Goal: Transaction & Acquisition: Purchase product/service

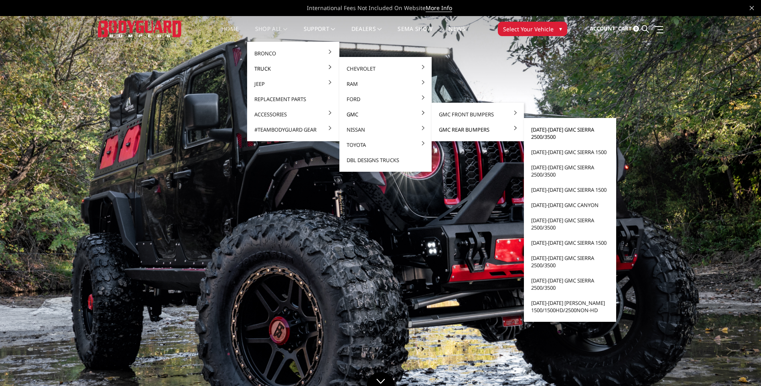
click at [554, 131] on link "[DATE]-[DATE] GMC Sierra 2500/3500" at bounding box center [570, 133] width 86 height 22
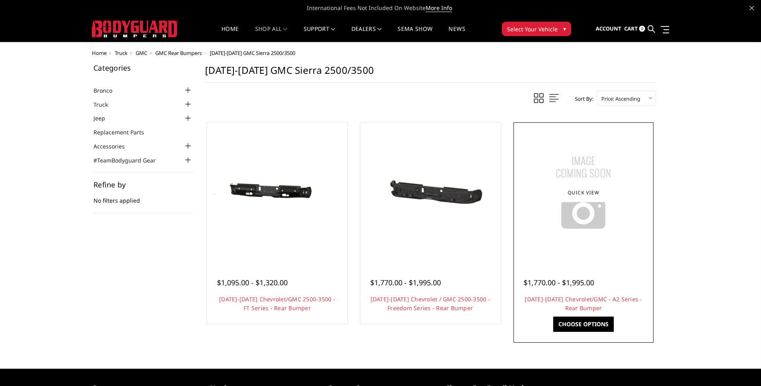
click at [603, 250] on div at bounding box center [583, 192] width 136 height 136
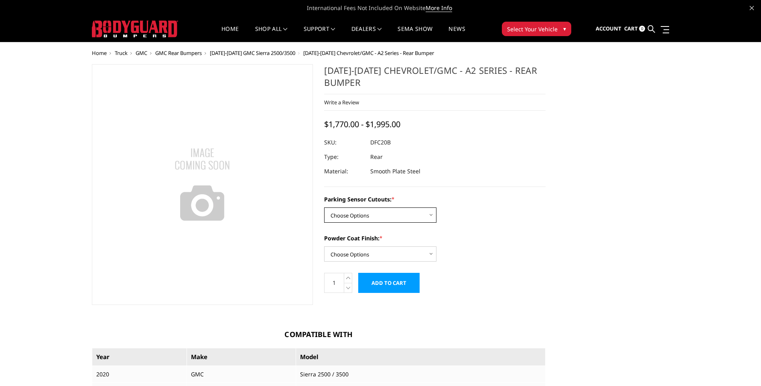
click at [412, 215] on select "Choose Options No - Without Parking Sensor Cutouts Yes - With Parking Sensor Cu…" at bounding box center [380, 214] width 112 height 15
select select "2261"
click at [324, 207] on select "Choose Options No - Without Parking Sensor Cutouts Yes - With Parking Sensor Cu…" at bounding box center [380, 214] width 112 height 15
click at [416, 256] on select "Choose Options Bare Metal Textured Black Powder Coat" at bounding box center [380, 253] width 112 height 15
select select "2263"
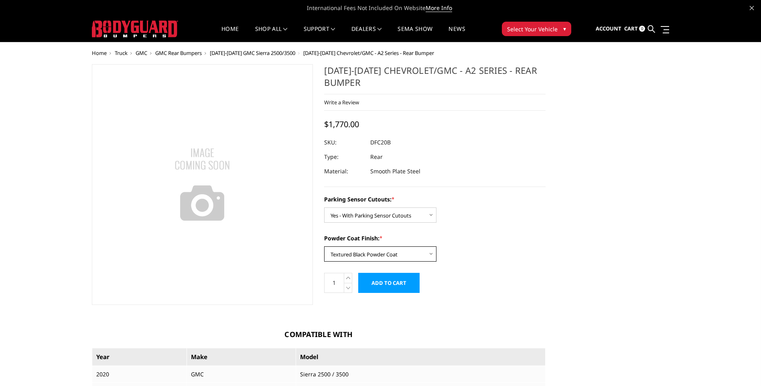
click at [324, 246] on select "Choose Options Bare Metal Textured Black Powder Coat" at bounding box center [380, 253] width 112 height 15
click at [487, 242] on label "Powder Coat Finish: *" at bounding box center [434, 238] width 221 height 8
click at [436, 246] on select "Choose Options Bare Metal Textured Black Powder Coat" at bounding box center [380, 253] width 112 height 15
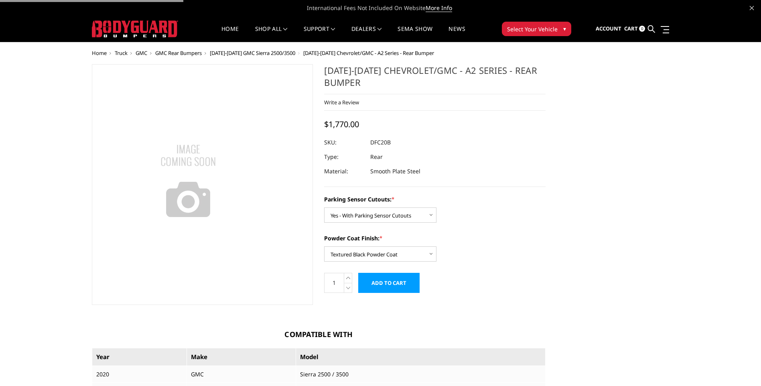
click at [169, 174] on img at bounding box center [188, 181] width 100 height 100
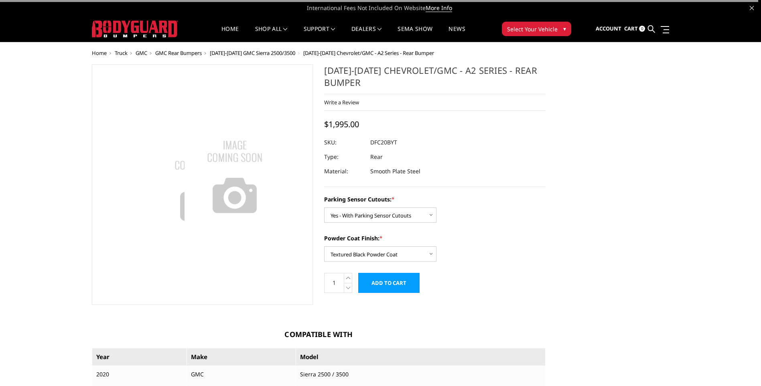
drag, startPoint x: 219, startPoint y: 189, endPoint x: 207, endPoint y: 126, distance: 63.3
click at [227, 127] on img at bounding box center [235, 177] width 100 height 100
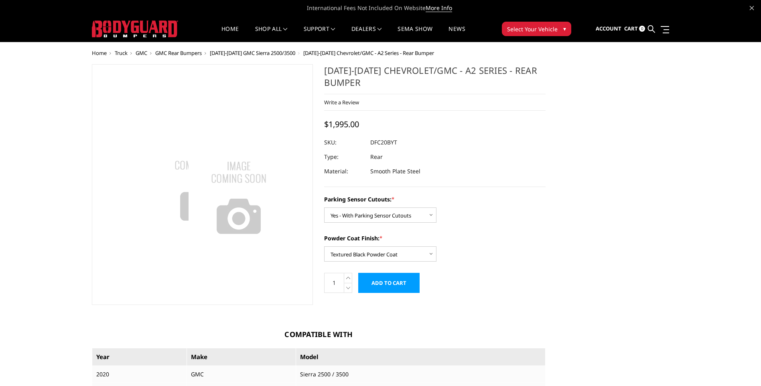
click at [268, 207] on img at bounding box center [239, 198] width 100 height 100
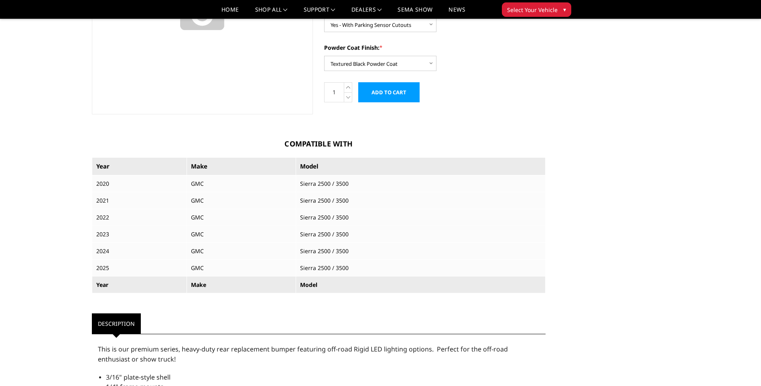
scroll to position [89, 0]
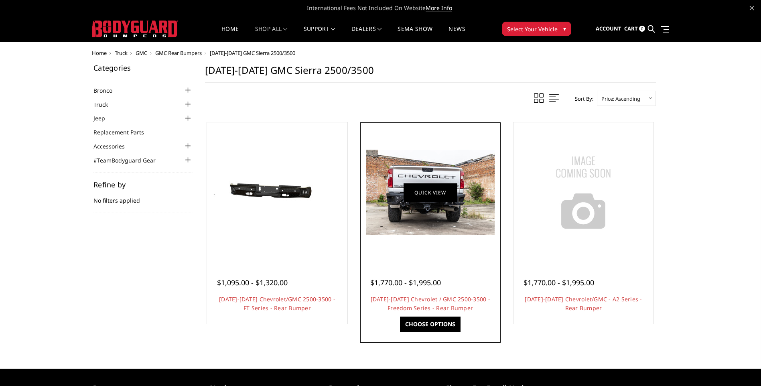
click at [427, 194] on link "Quick view" at bounding box center [431, 192] width 54 height 19
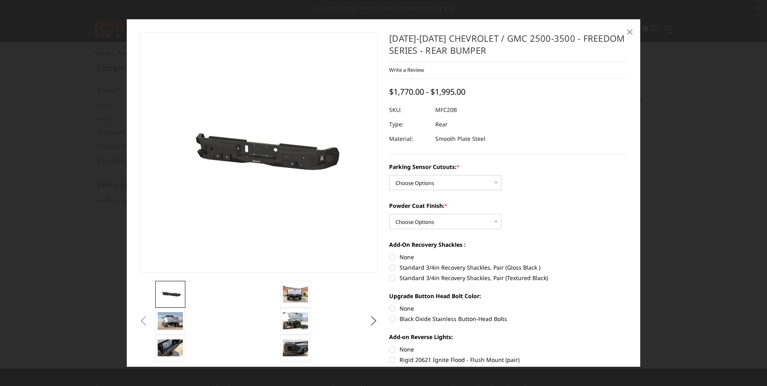
click at [627, 32] on span "×" at bounding box center [629, 31] width 7 height 17
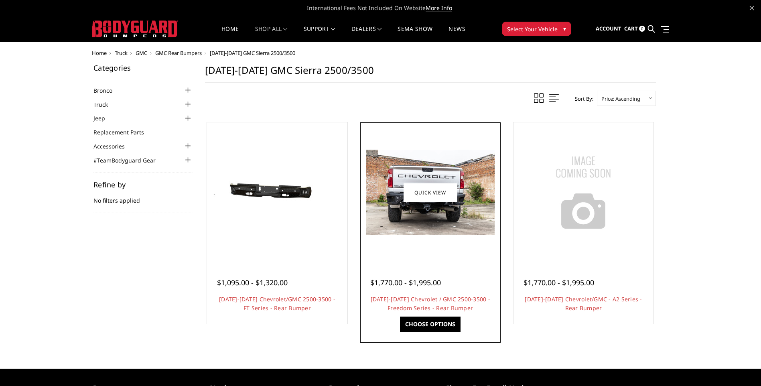
click at [482, 158] on img at bounding box center [430, 192] width 128 height 85
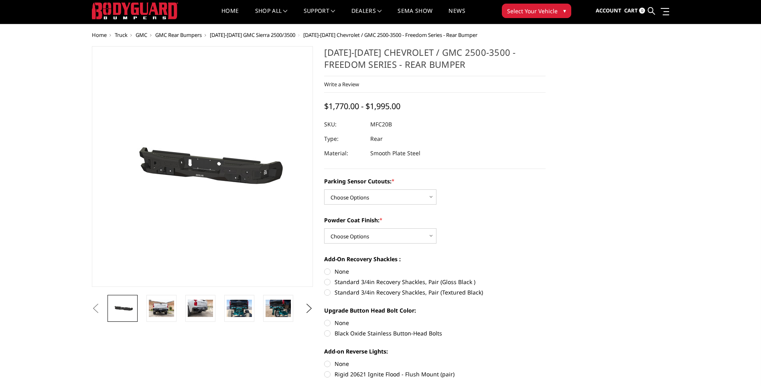
scroll to position [16, 0]
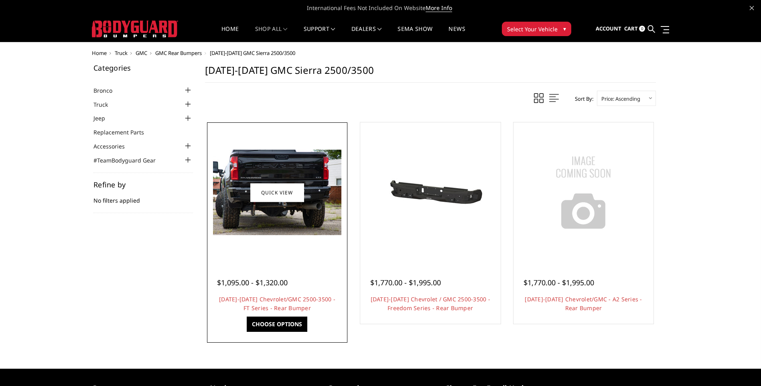
click at [275, 165] on img at bounding box center [277, 192] width 128 height 85
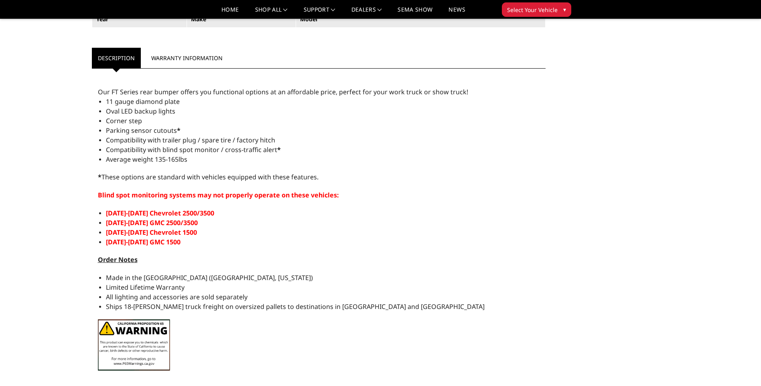
scroll to position [481, 0]
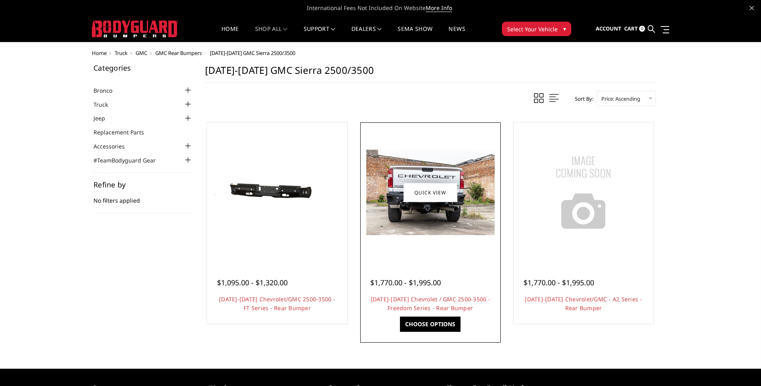
click at [404, 144] on div at bounding box center [430, 192] width 136 height 136
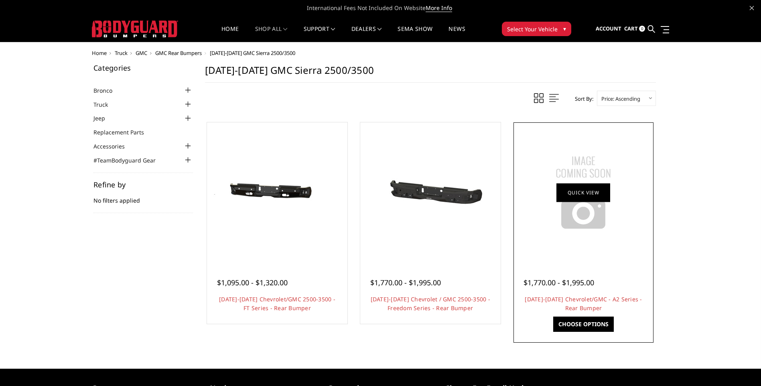
click at [588, 195] on link "Quick view" at bounding box center [583, 192] width 54 height 19
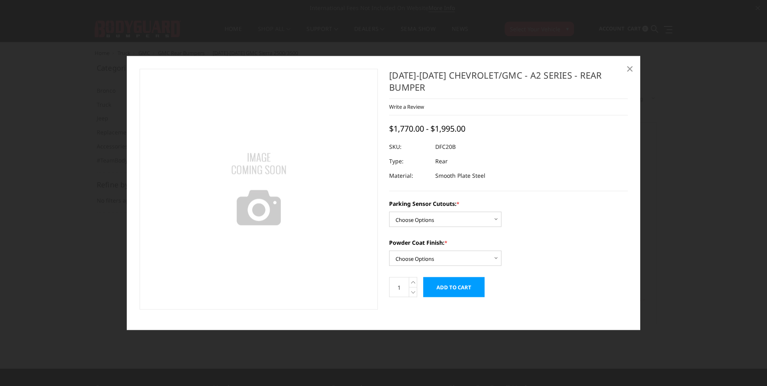
click at [626, 65] on span "×" at bounding box center [629, 67] width 7 height 17
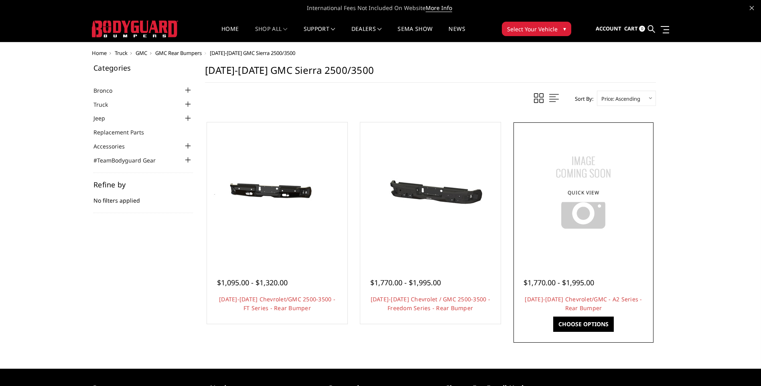
click at [604, 154] on img at bounding box center [583, 192] width 100 height 100
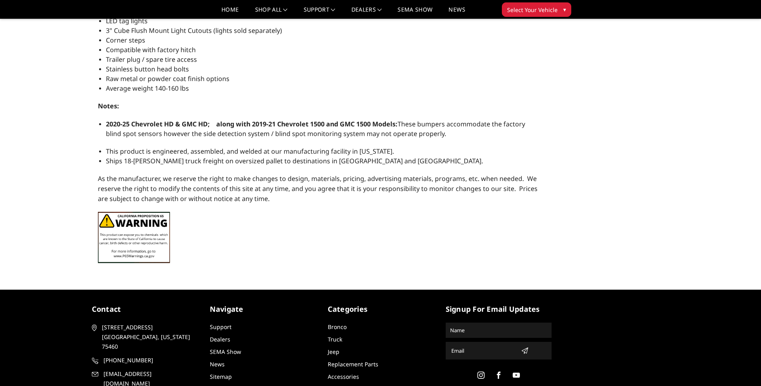
scroll to position [441, 0]
